Goal: Transaction & Acquisition: Book appointment/travel/reservation

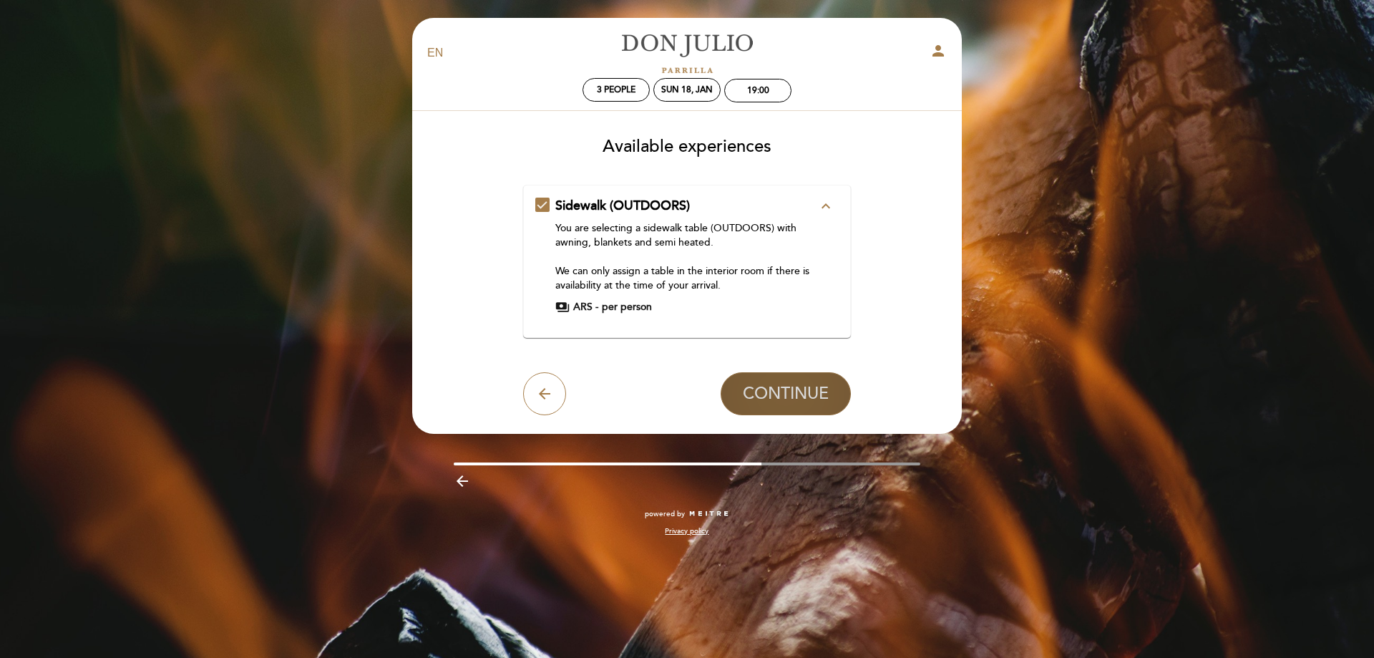
click at [766, 397] on span "CONTINUE" at bounding box center [786, 394] width 86 height 20
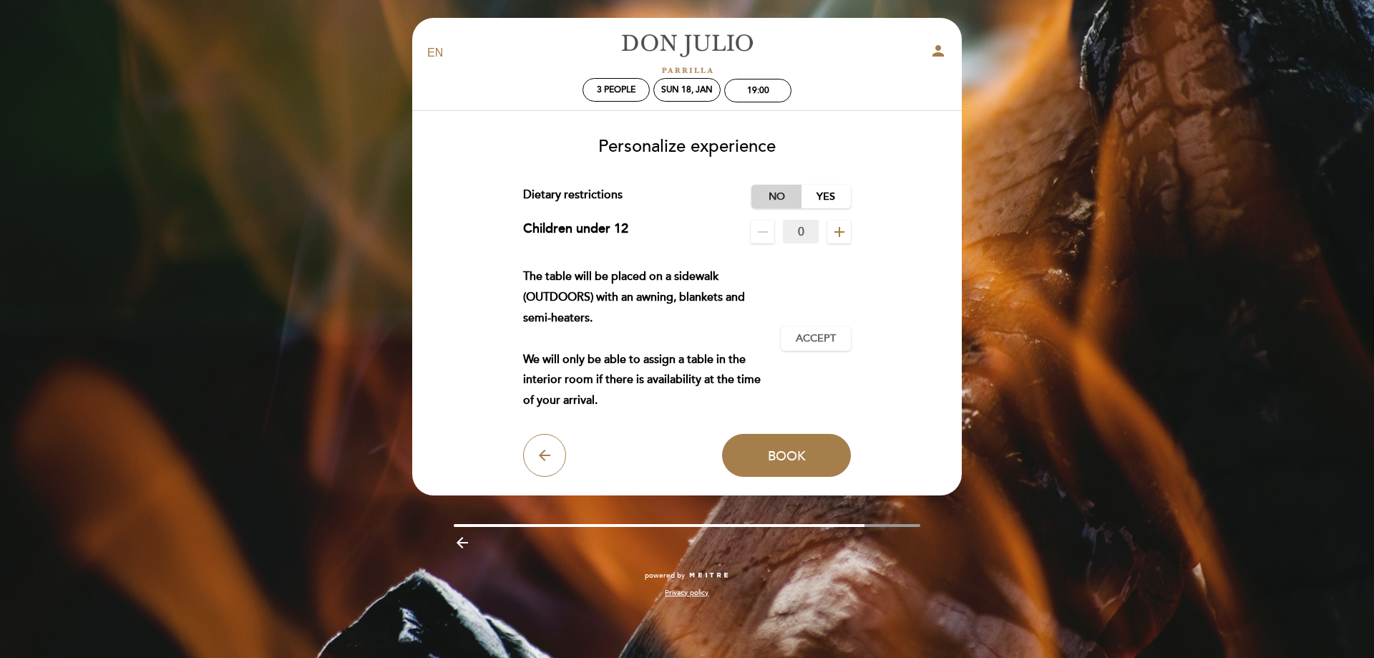
click at [779, 193] on label "No" at bounding box center [777, 197] width 50 height 24
click at [841, 236] on icon "add" at bounding box center [839, 231] width 17 height 17
click at [805, 337] on span "Accept" at bounding box center [816, 338] width 40 height 15
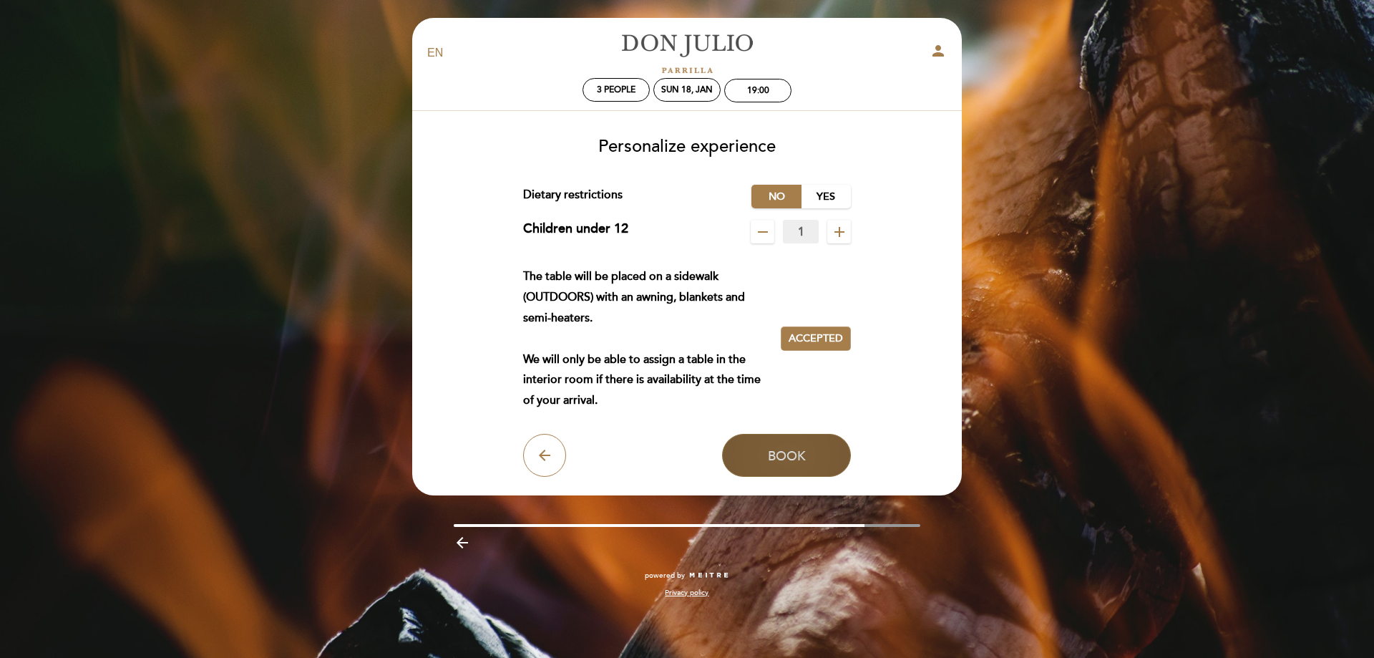
click at [777, 452] on span "Book" at bounding box center [787, 455] width 38 height 16
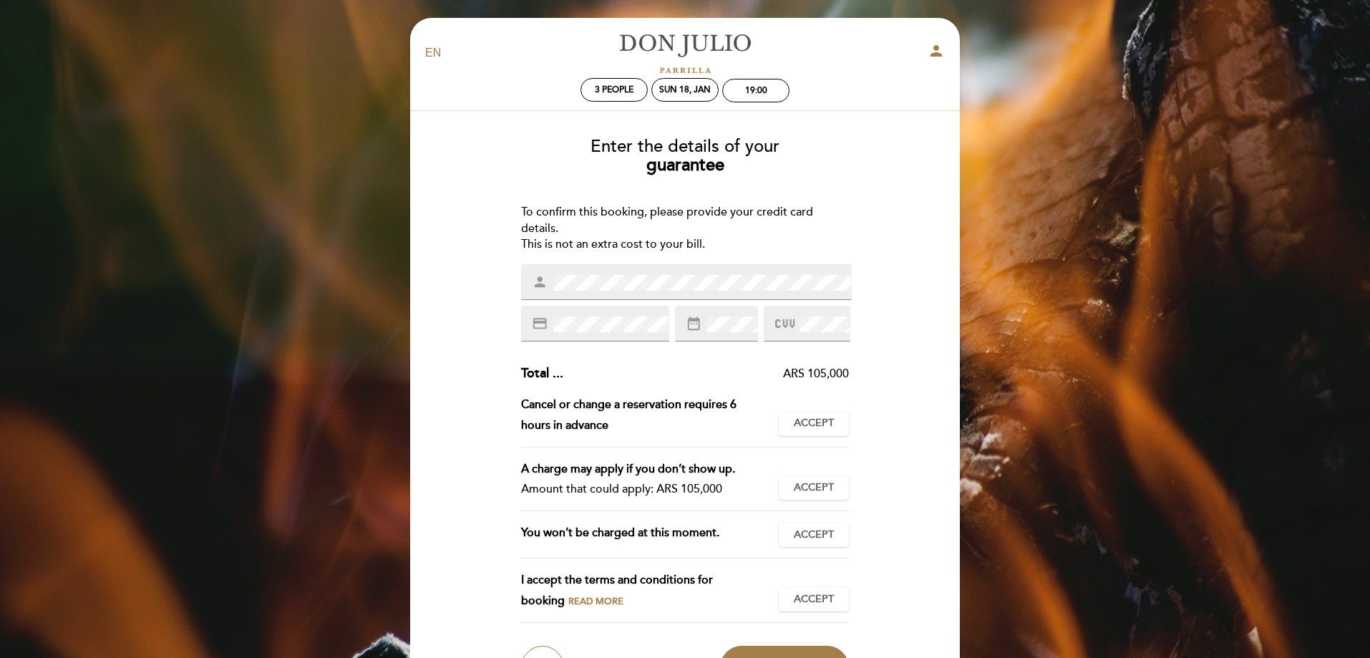
click at [500, 278] on div "Enter the details of your guarantee To confirm this booking, please provide you…" at bounding box center [685, 407] width 530 height 563
click at [813, 419] on span "Accept" at bounding box center [814, 423] width 40 height 15
click at [820, 487] on span "Accept" at bounding box center [814, 487] width 40 height 15
click at [818, 532] on span "Accept" at bounding box center [814, 535] width 40 height 15
click at [817, 588] on button "Accept Accepted" at bounding box center [814, 599] width 70 height 24
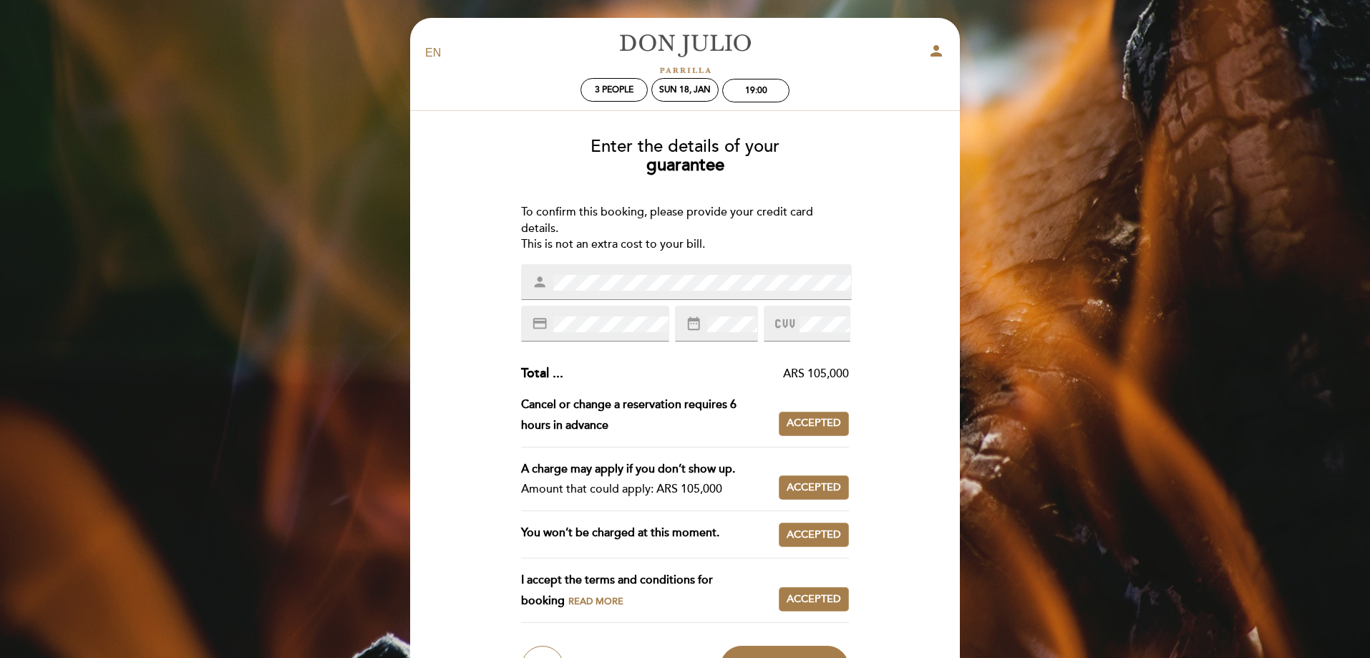
scroll to position [166, 0]
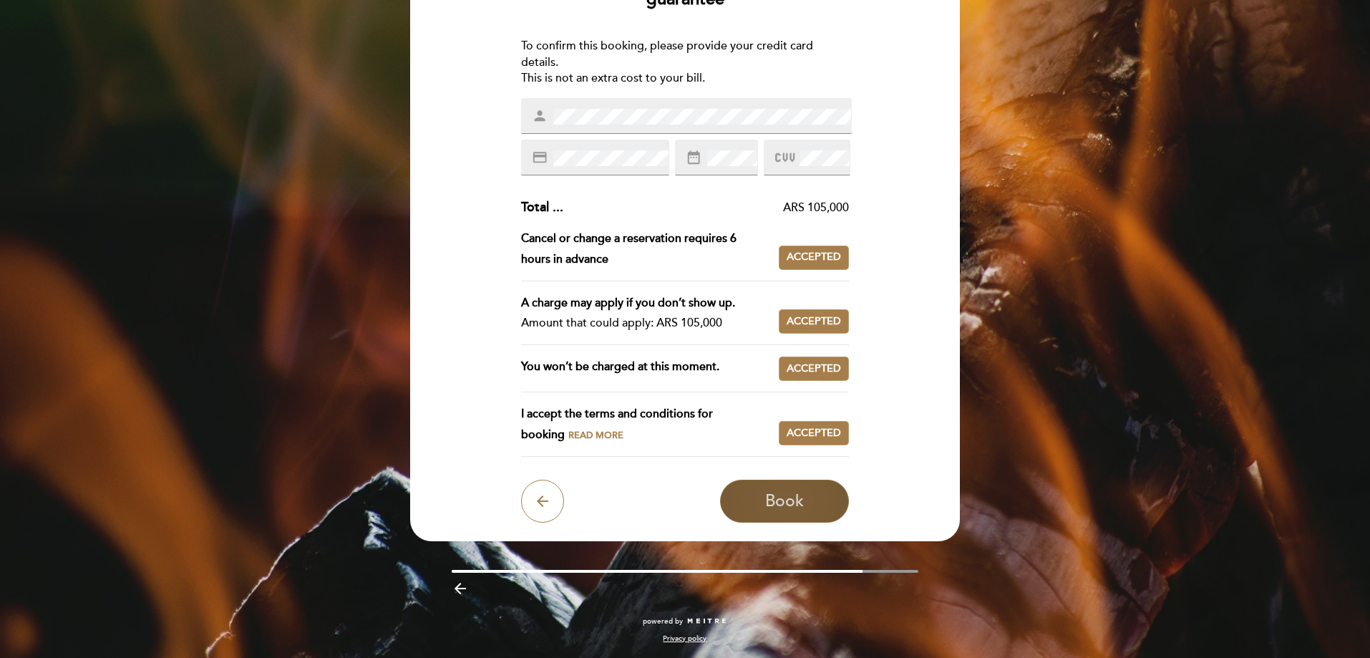
click at [795, 499] on span "Book" at bounding box center [784, 501] width 39 height 20
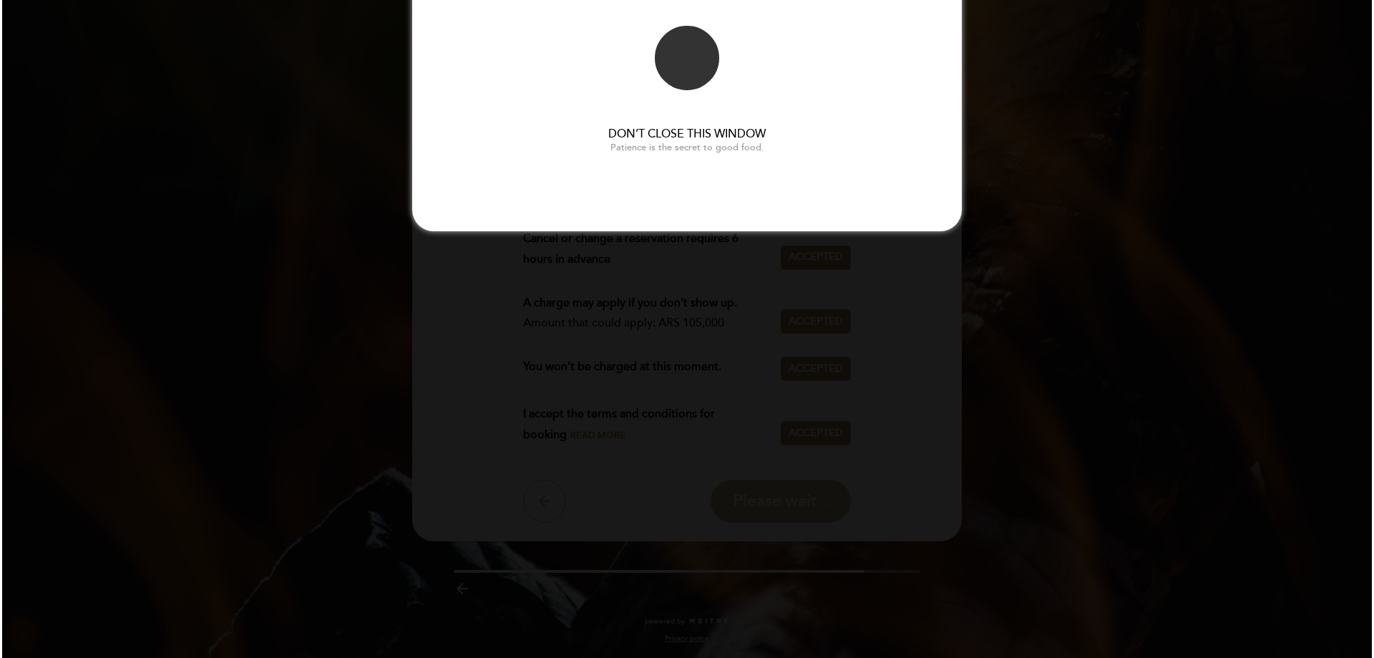
scroll to position [0, 0]
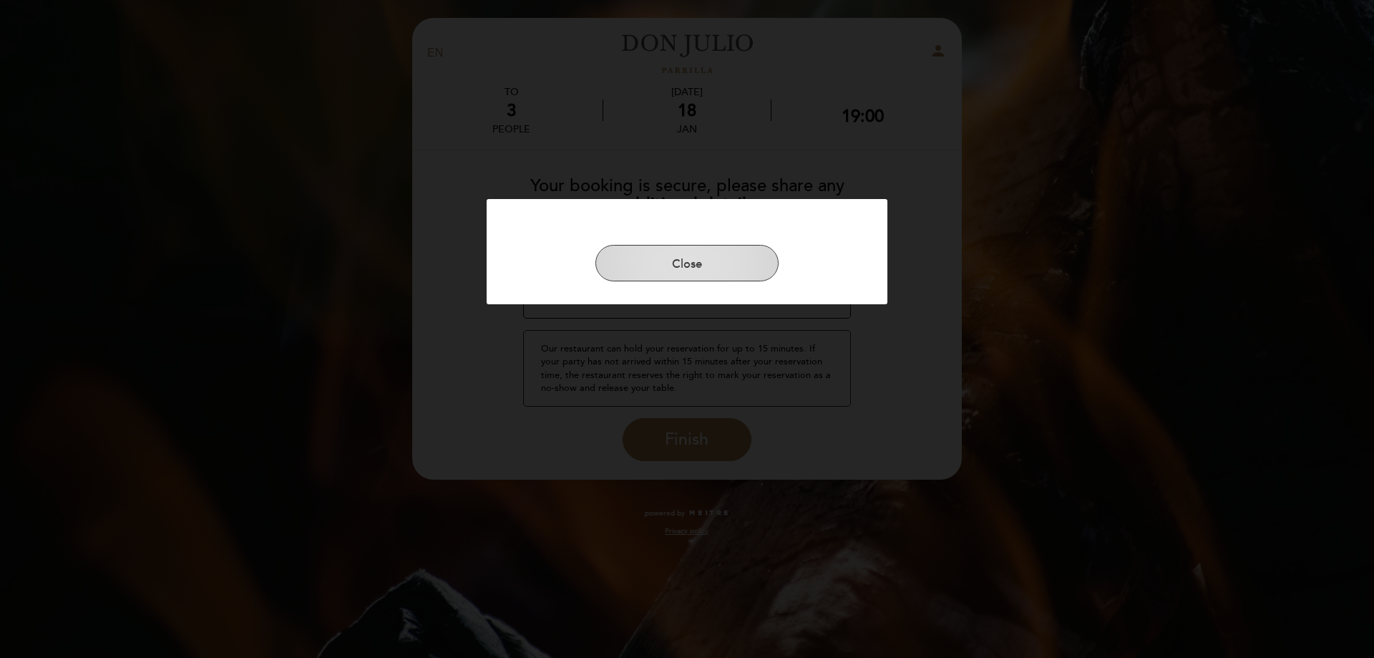
click at [722, 273] on button "Close" at bounding box center [687, 263] width 183 height 37
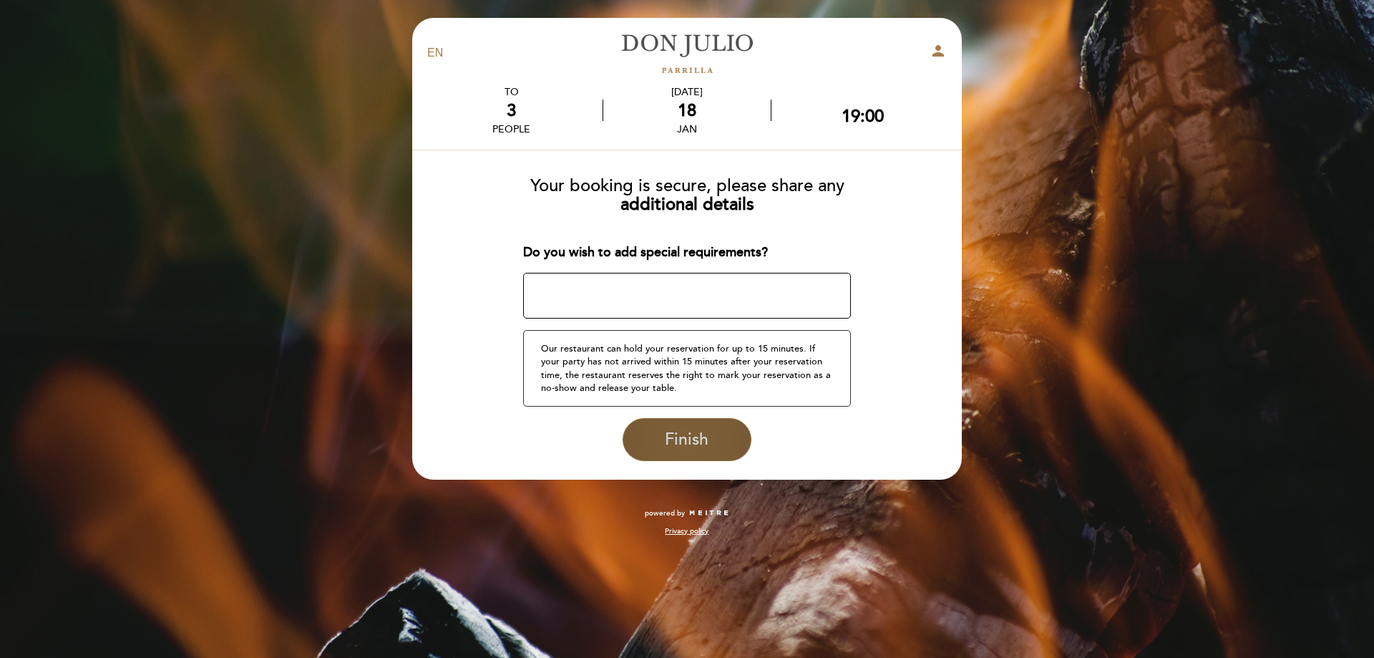
click at [696, 449] on span "Finish" at bounding box center [687, 439] width 44 height 20
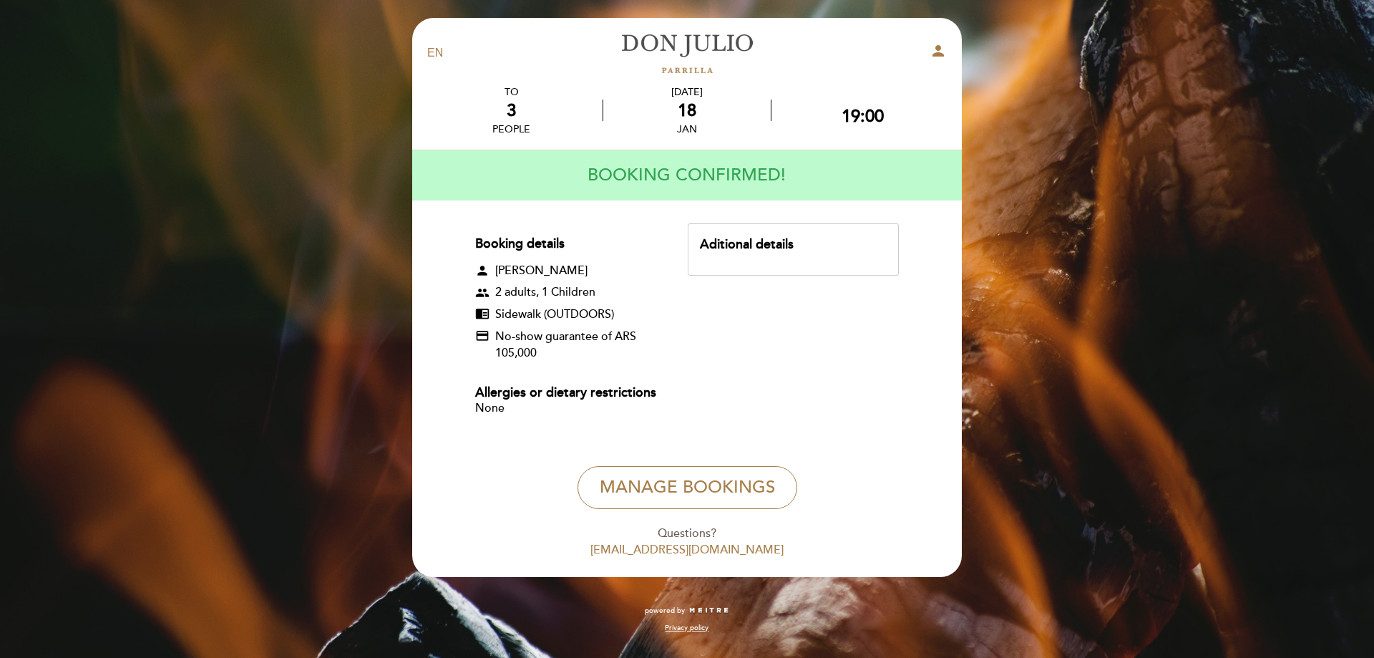
click at [1076, 340] on div "EN ES PT [PERSON_NAME] person TO 3 people [DATE] 19:00" at bounding box center [687, 329] width 1374 height 658
click at [664, 39] on link "[PERSON_NAME]" at bounding box center [687, 53] width 179 height 39
